Goal: Information Seeking & Learning: Learn about a topic

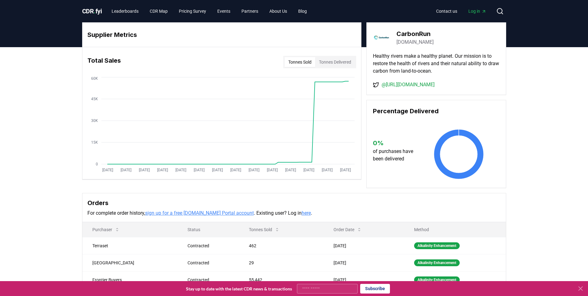
scroll to position [41, 0]
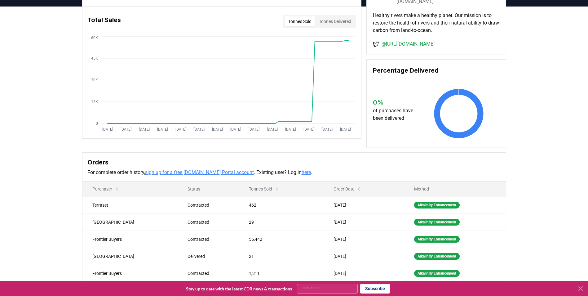
click at [40, 117] on div "Supplier Metrics Total Sales Tonnes Sold Tonnes Delivered [DATE] [DATE] [DATE] …" at bounding box center [294, 157] width 588 height 300
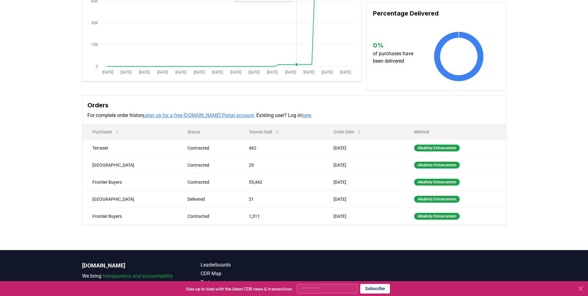
scroll to position [99, 0]
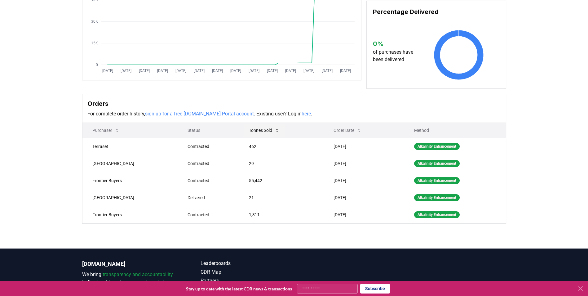
click at [278, 127] on button "Tonnes Sold" at bounding box center [264, 130] width 41 height 12
click at [342, 128] on button "Order Date" at bounding box center [348, 130] width 38 height 12
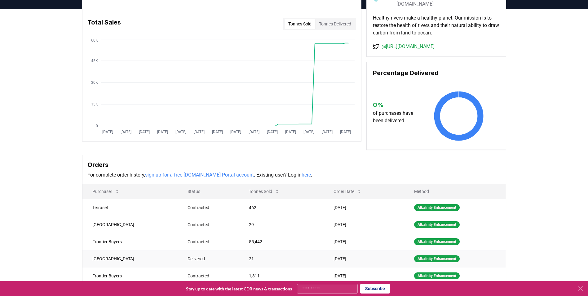
scroll to position [0, 0]
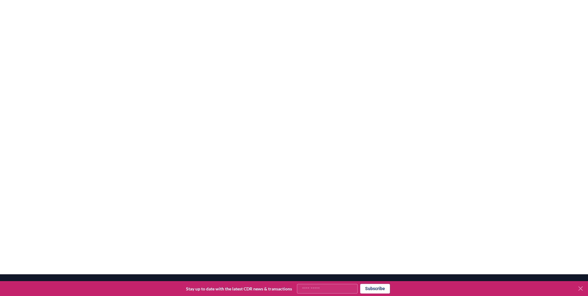
scroll to position [114, 0]
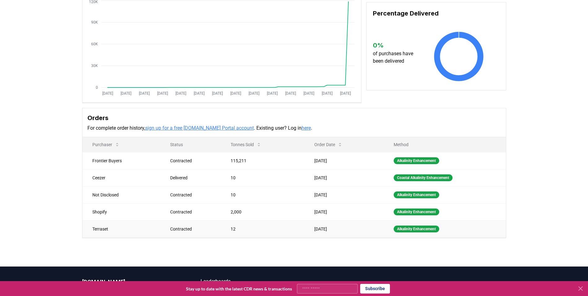
scroll to position [77, 0]
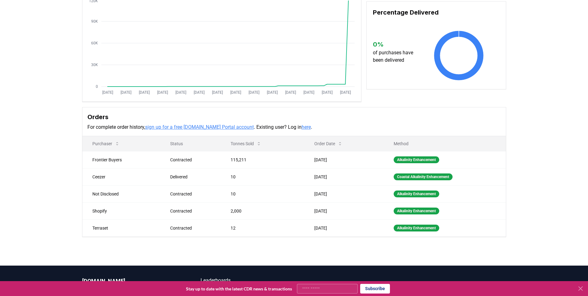
click at [200, 125] on link "sign up for a free [DOMAIN_NAME] Portal account" at bounding box center [199, 127] width 109 height 6
